Goal: Task Accomplishment & Management: Use online tool/utility

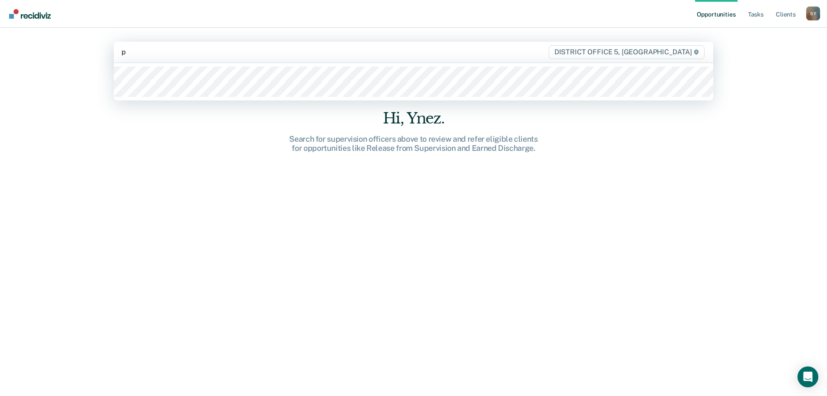
type input "pa"
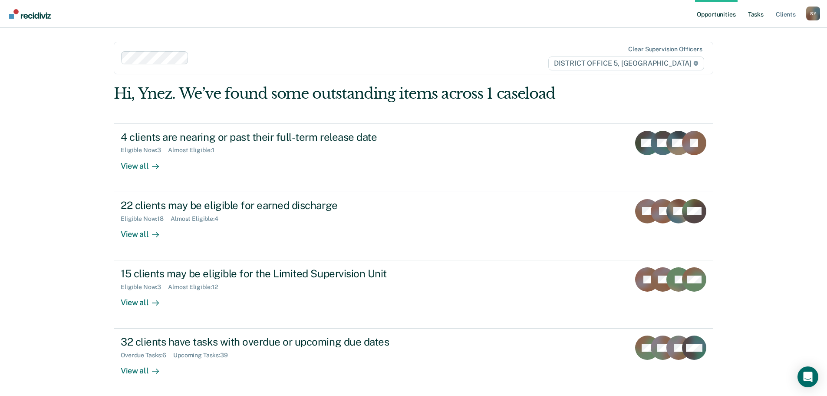
click at [754, 10] on link "Tasks" at bounding box center [755, 14] width 19 height 28
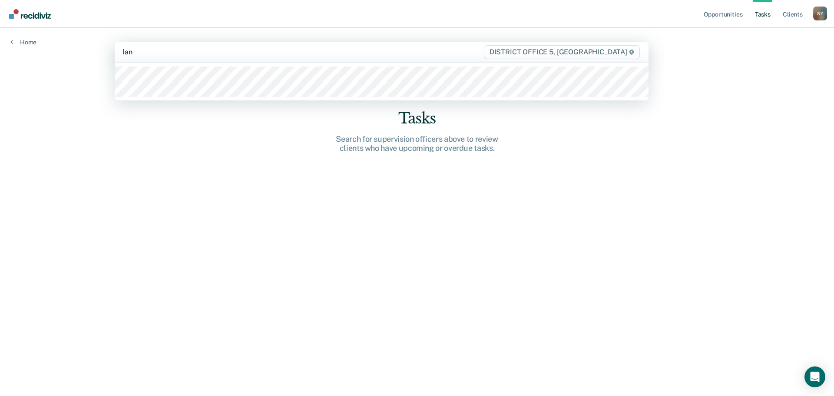
type input "land"
type input "l"
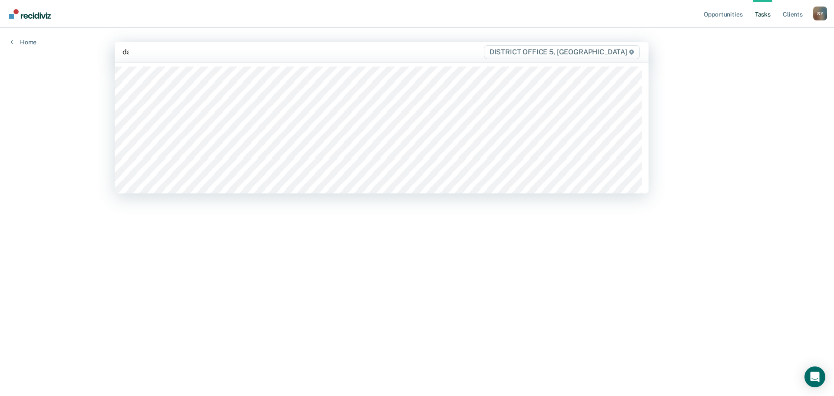
type input "dai"
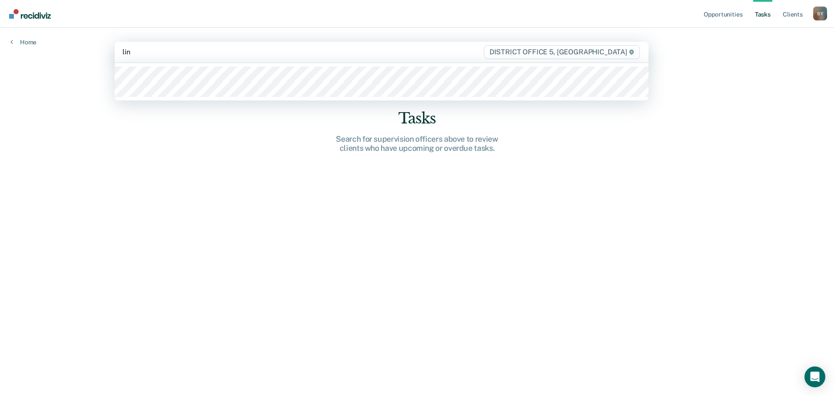
type input "[PERSON_NAME]"
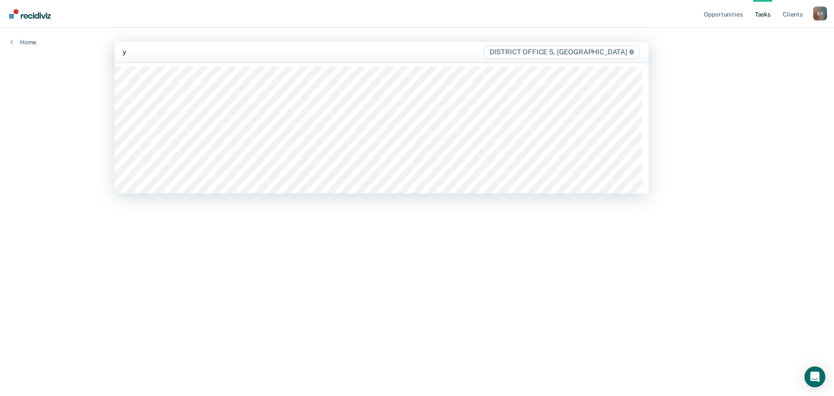
type input "yn"
